Goal: Information Seeking & Learning: Learn about a topic

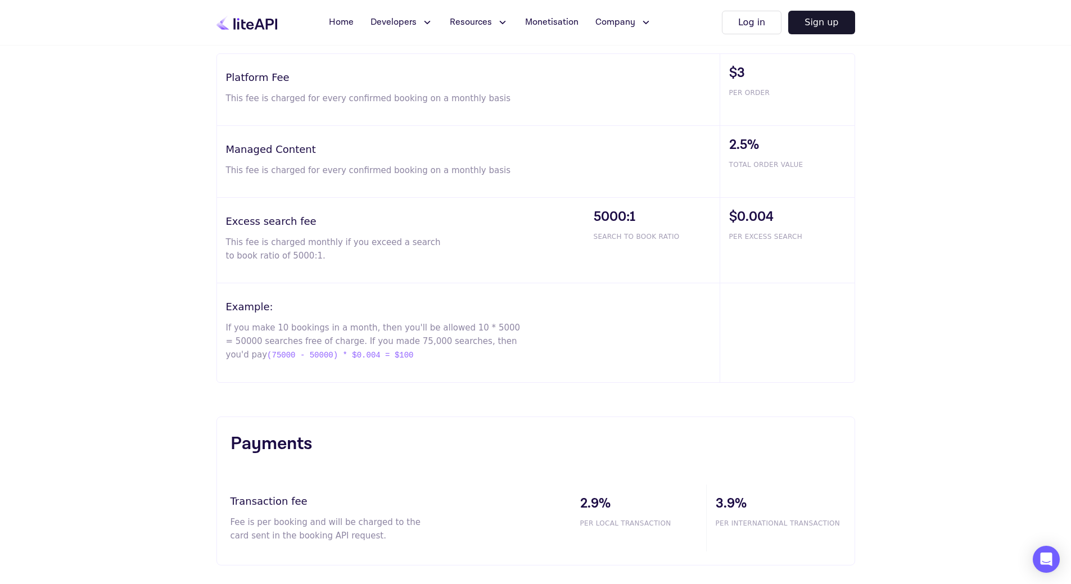
scroll to position [675, 0]
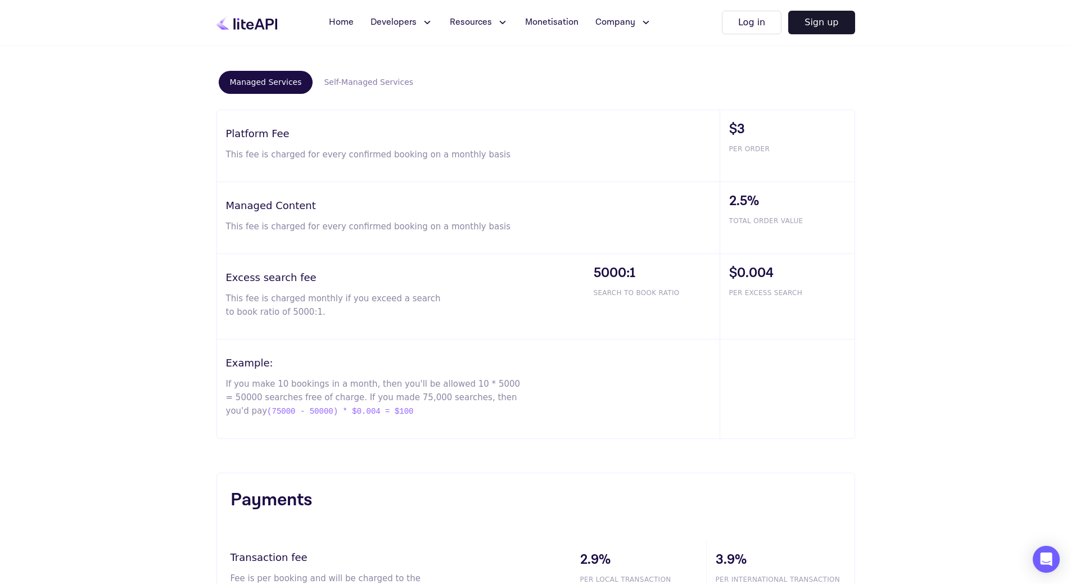
click at [350, 79] on button "Self-Managed Services" at bounding box center [369, 82] width 112 height 23
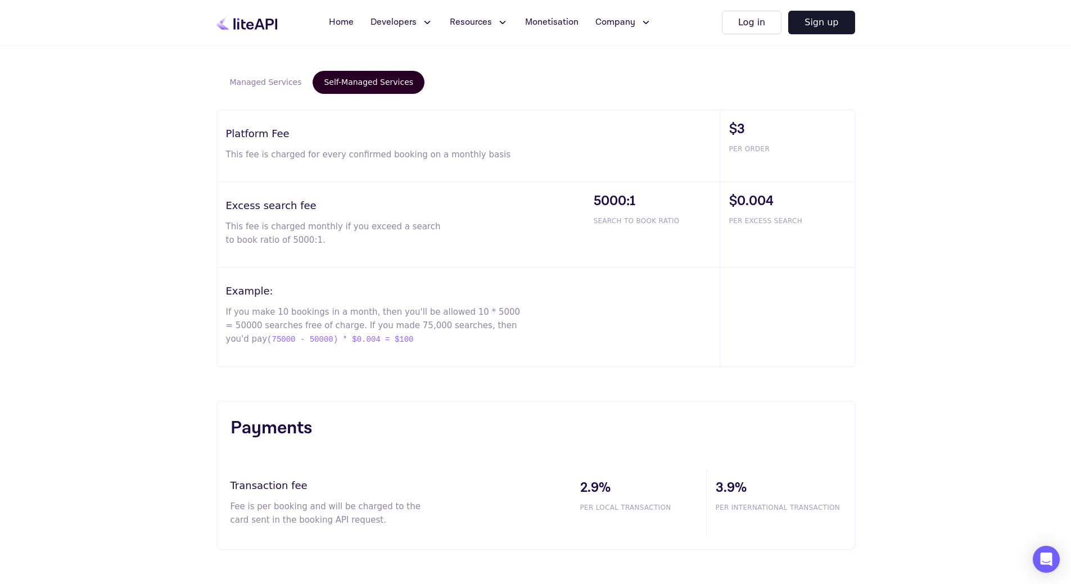
click at [276, 82] on button "Managed Services" at bounding box center [266, 82] width 94 height 23
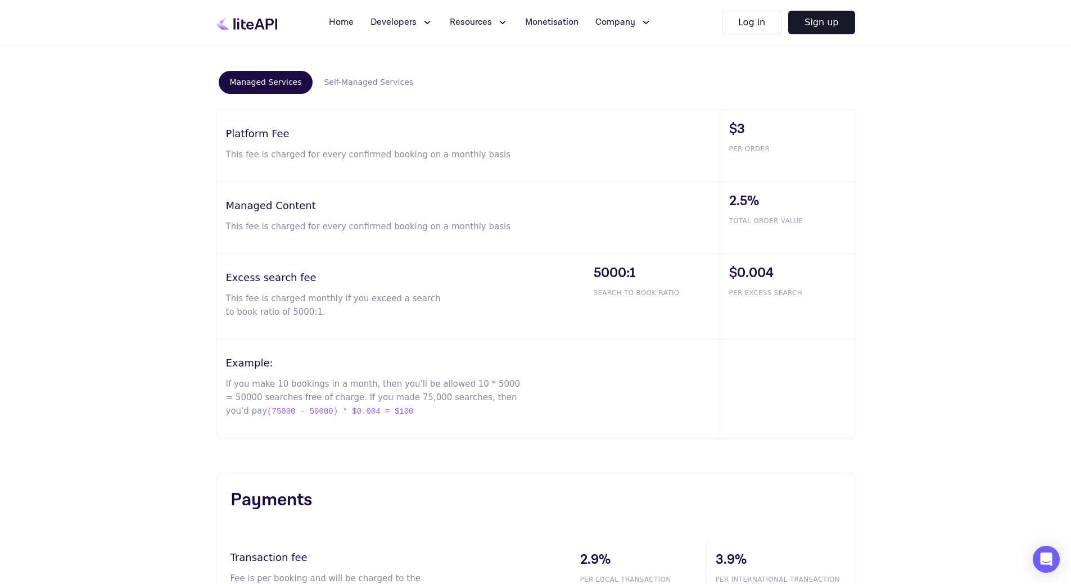
click at [363, 83] on button "Self-Managed Services" at bounding box center [369, 82] width 112 height 23
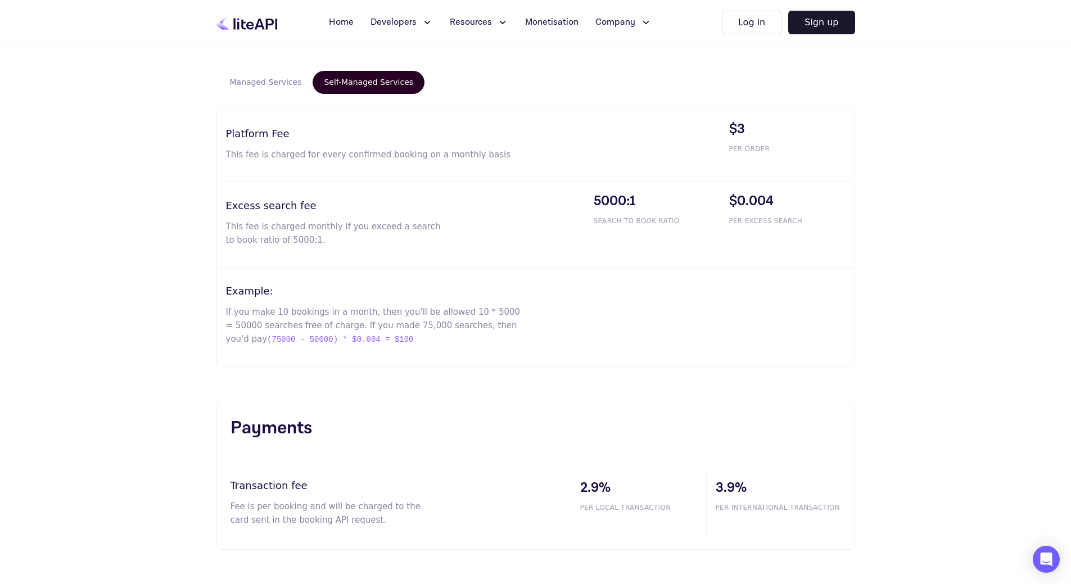
click at [269, 83] on button "Managed Services" at bounding box center [266, 82] width 94 height 23
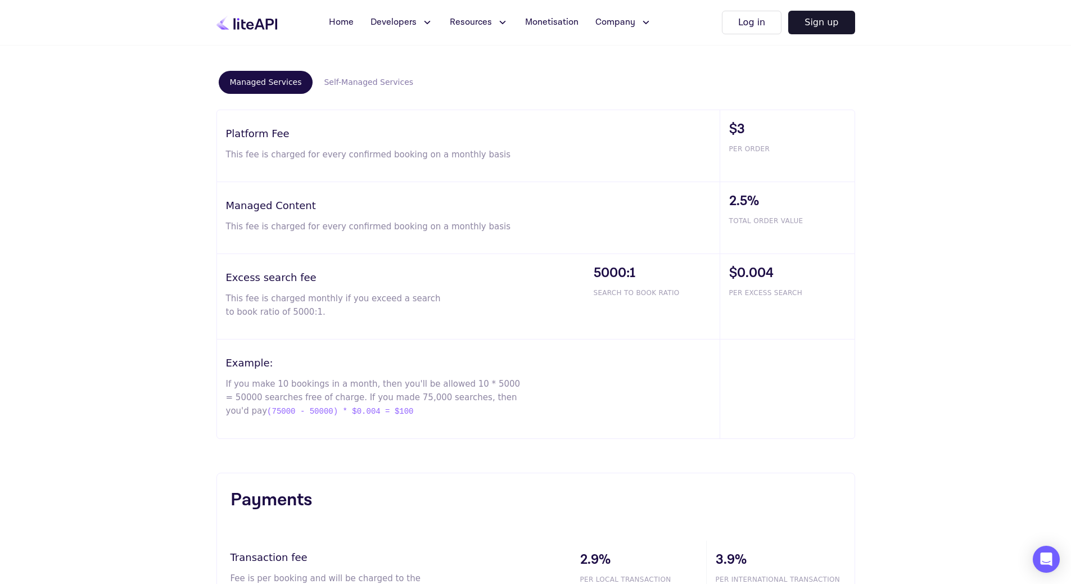
click at [340, 83] on button "Self-Managed Services" at bounding box center [369, 82] width 112 height 23
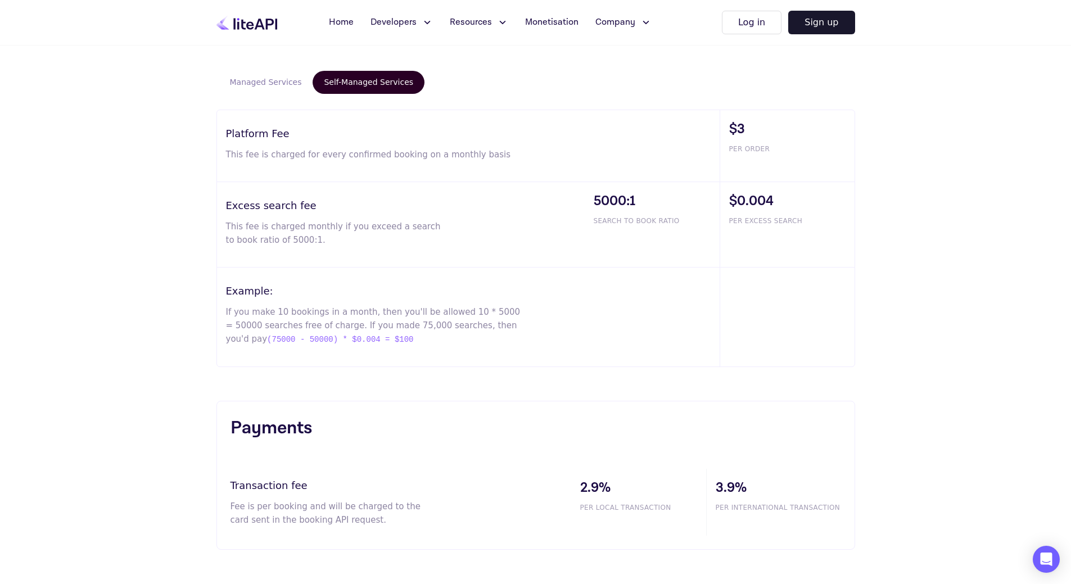
click at [259, 85] on button "Managed Services" at bounding box center [266, 82] width 94 height 23
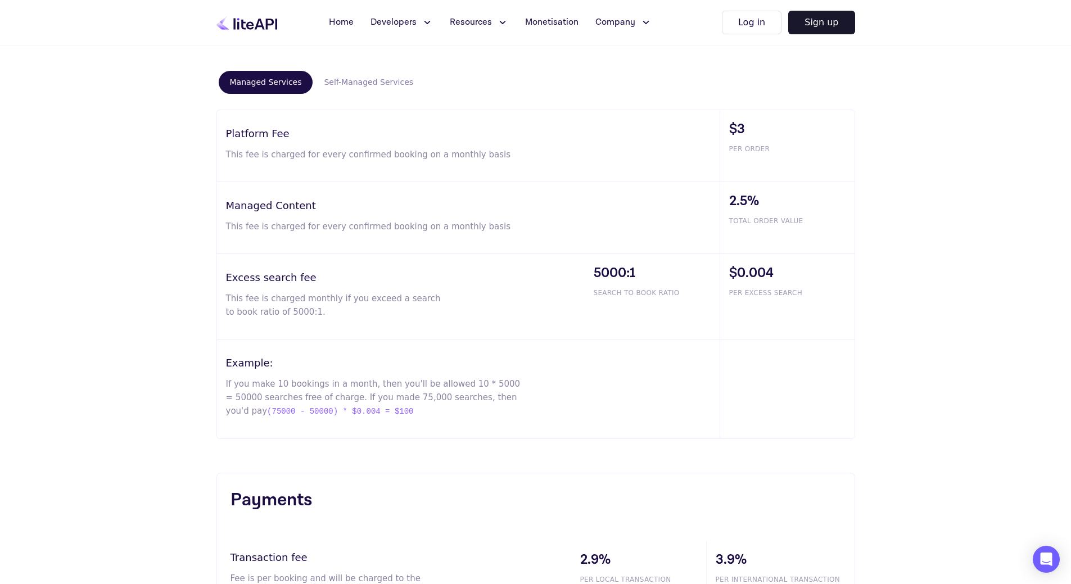
click at [364, 88] on button "Self-Managed Services" at bounding box center [369, 82] width 112 height 23
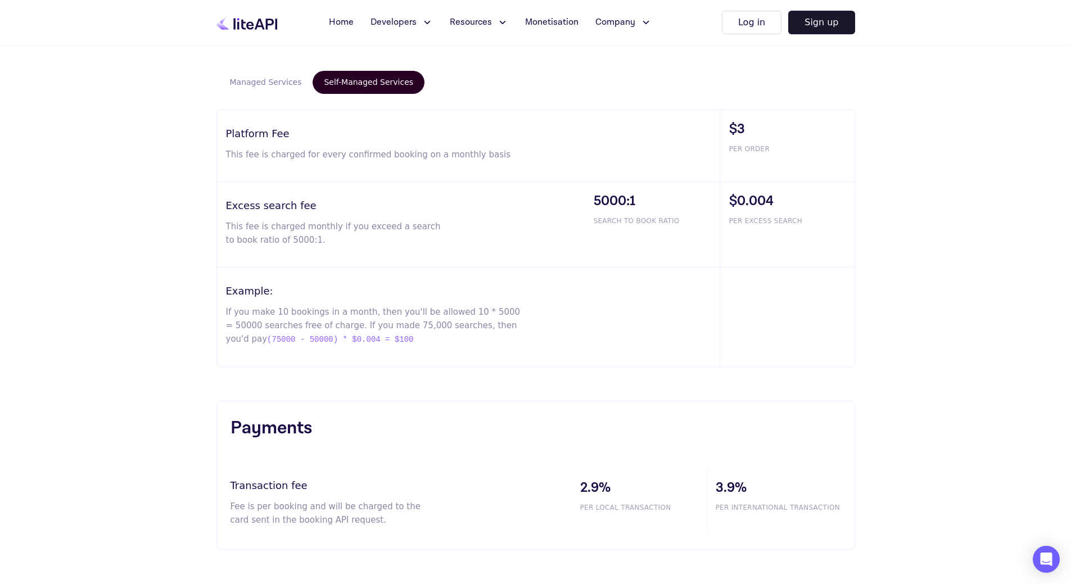
click at [272, 91] on button "Managed Services" at bounding box center [266, 82] width 94 height 23
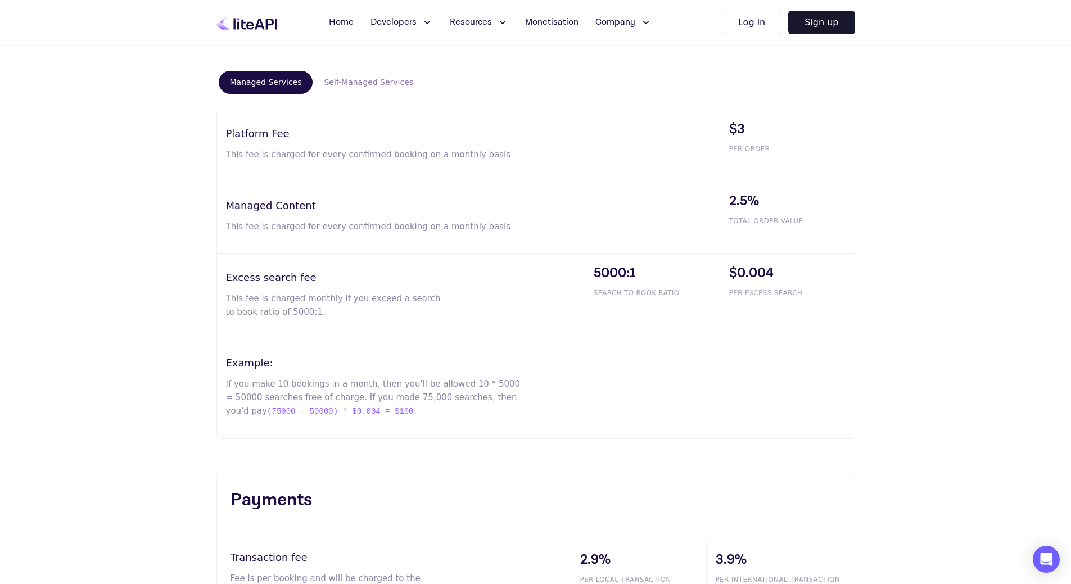
click at [348, 85] on button "Self-Managed Services" at bounding box center [369, 82] width 112 height 23
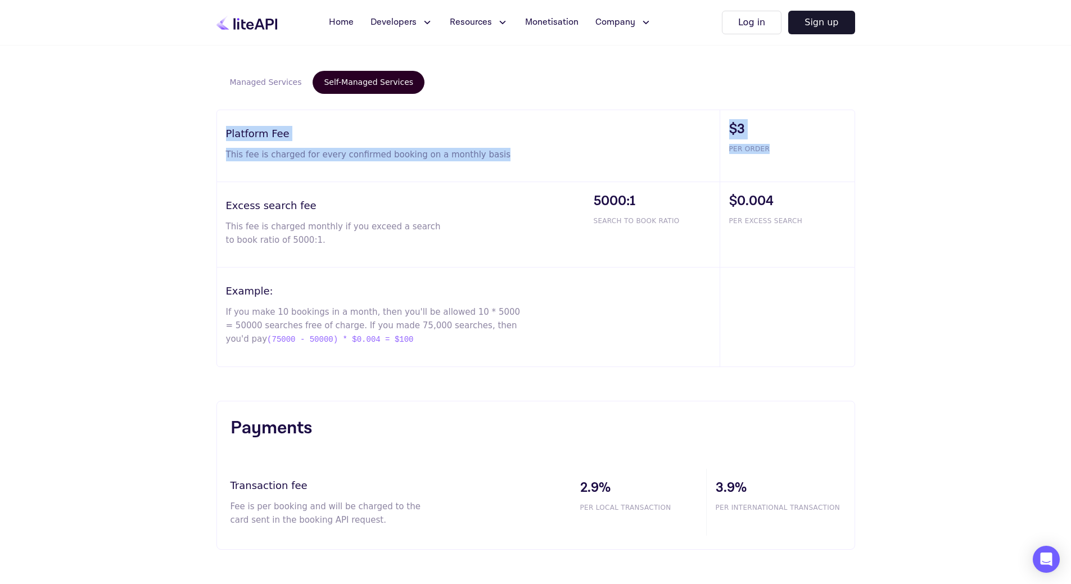
drag, startPoint x: 793, startPoint y: 152, endPoint x: 206, endPoint y: 130, distance: 587.5
click at [206, 130] on div "Pricing breakdown Managed Services Self-Managed Services Platform Fee This fee …" at bounding box center [536, 189] width 675 height 355
click at [764, 129] on span "$3" at bounding box center [791, 129] width 125 height 20
drag, startPoint x: 763, startPoint y: 151, endPoint x: 633, endPoint y: 142, distance: 130.8
click at [633, 142] on div "Platform Fee This fee is charged for every confirmed booking on a monthly basis…" at bounding box center [536, 146] width 638 height 72
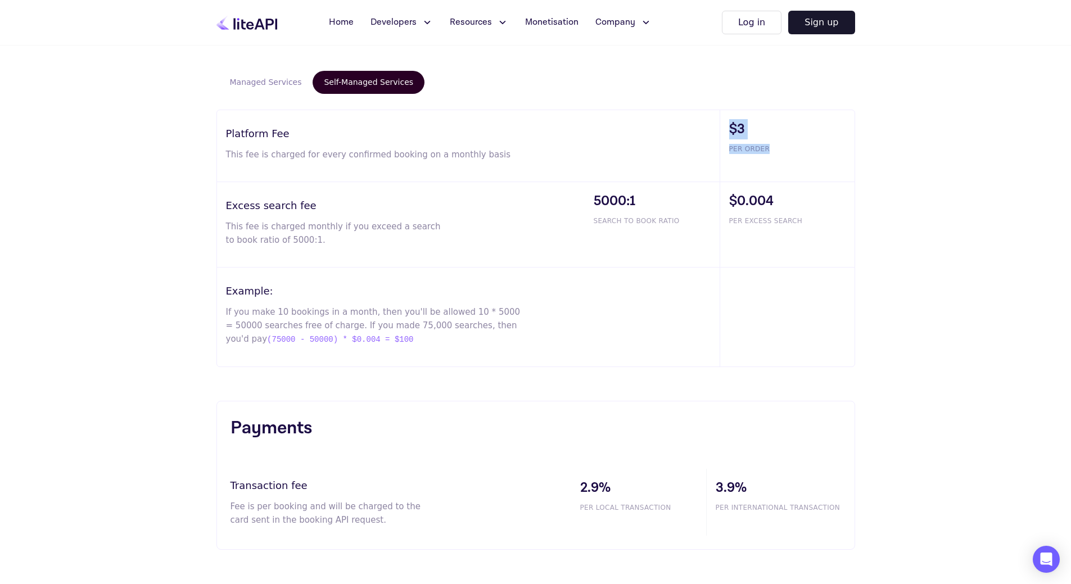
click at [490, 151] on p "This fee is charged for every confirmed booking on a monthly basis" at bounding box center [374, 154] width 296 height 13
drag, startPoint x: 725, startPoint y: 125, endPoint x: 787, endPoint y: 148, distance: 65.3
click at [787, 148] on div "$3 PER ORDER" at bounding box center [787, 145] width 135 height 71
click at [772, 148] on span "PER ORDER" at bounding box center [791, 149] width 125 height 10
click at [248, 80] on button "Managed Services" at bounding box center [266, 82] width 94 height 23
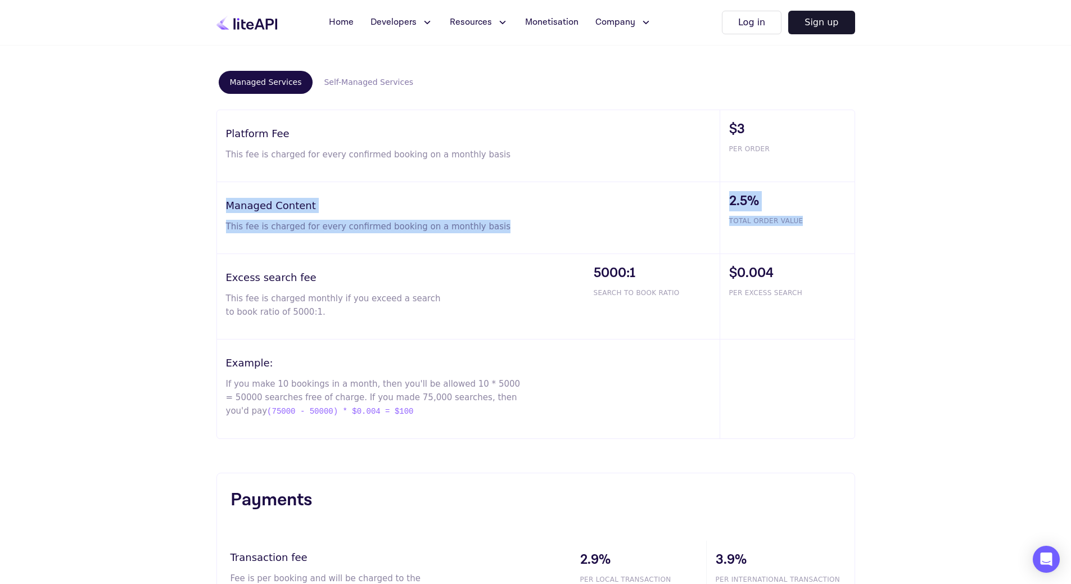
drag, startPoint x: 813, startPoint y: 221, endPoint x: 220, endPoint y: 202, distance: 593.6
click at [220, 202] on div "Managed Content This fee is charged for every confirmed booking on a monthly ba…" at bounding box center [536, 218] width 638 height 72
click at [553, 220] on div "Managed Content This fee is charged for every confirmed booking on a monthly ba…" at bounding box center [468, 217] width 503 height 71
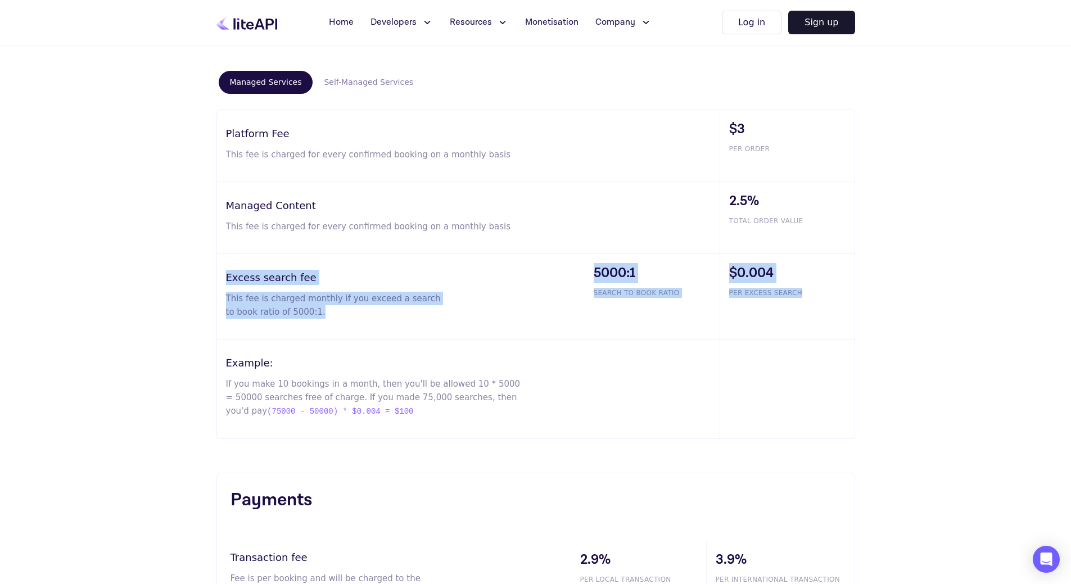
drag, startPoint x: 659, startPoint y: 300, endPoint x: 194, endPoint y: 278, distance: 465.6
click at [194, 278] on div "Pricing breakdown Managed Services Self-Managed Services Platform Fee This fee …" at bounding box center [535, 317] width 1071 height 700
click at [500, 277] on h3 "Excess search fee" at bounding box center [405, 277] width 359 height 15
click at [373, 278] on h3 "Excess search fee" at bounding box center [405, 277] width 359 height 15
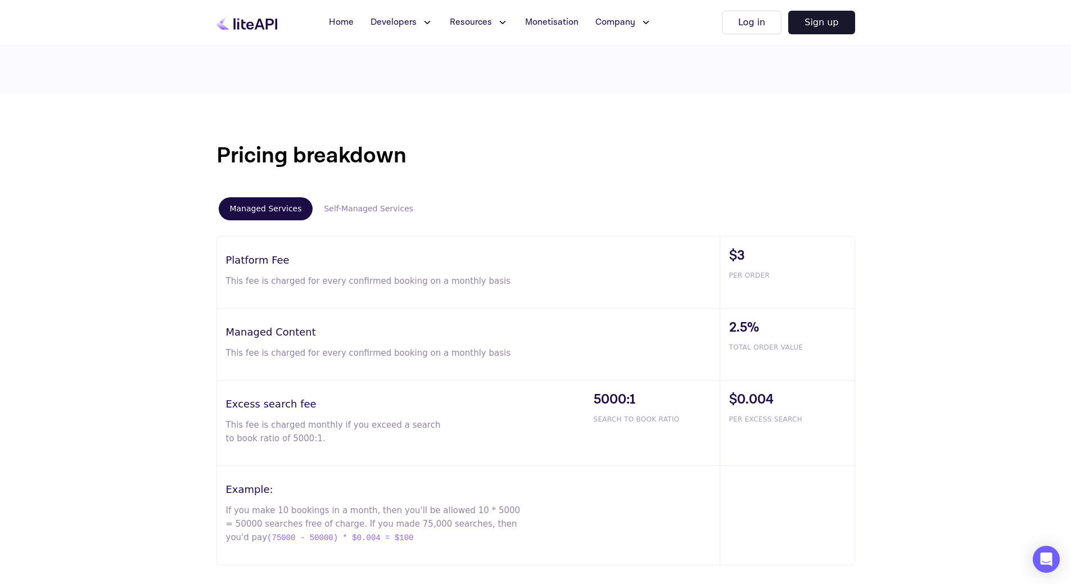
scroll to position [337, 0]
